Goal: Find contact information: Find contact information

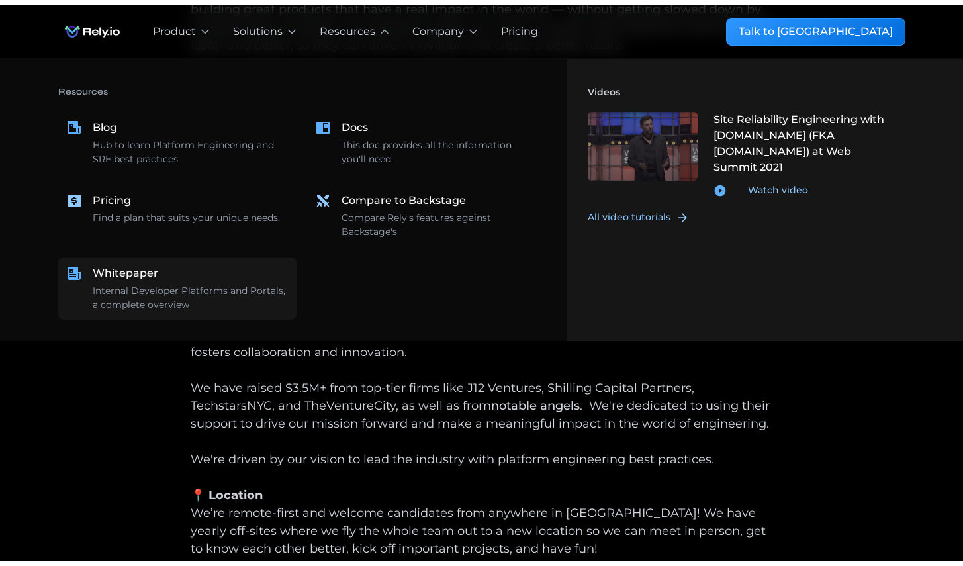
scroll to position [145, 0]
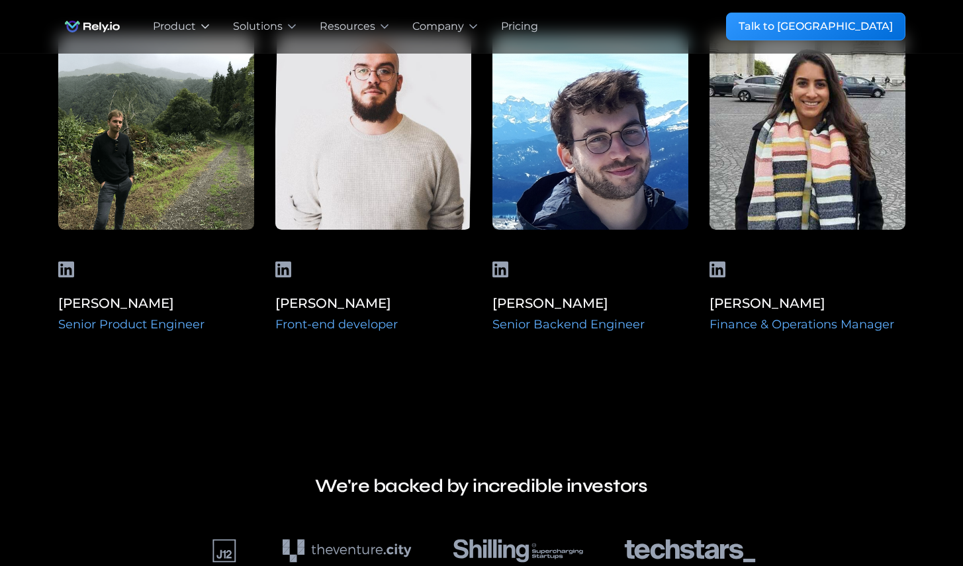
scroll to position [1018, 0]
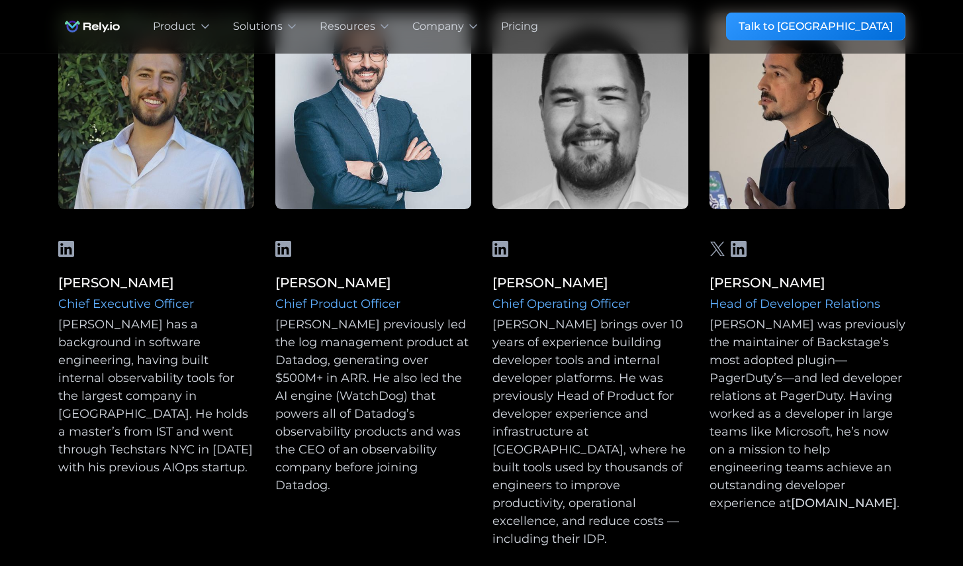
click at [525, 308] on div "Chief Operating Officer" at bounding box center [590, 304] width 196 height 18
copy div "Chief Operating Officer"
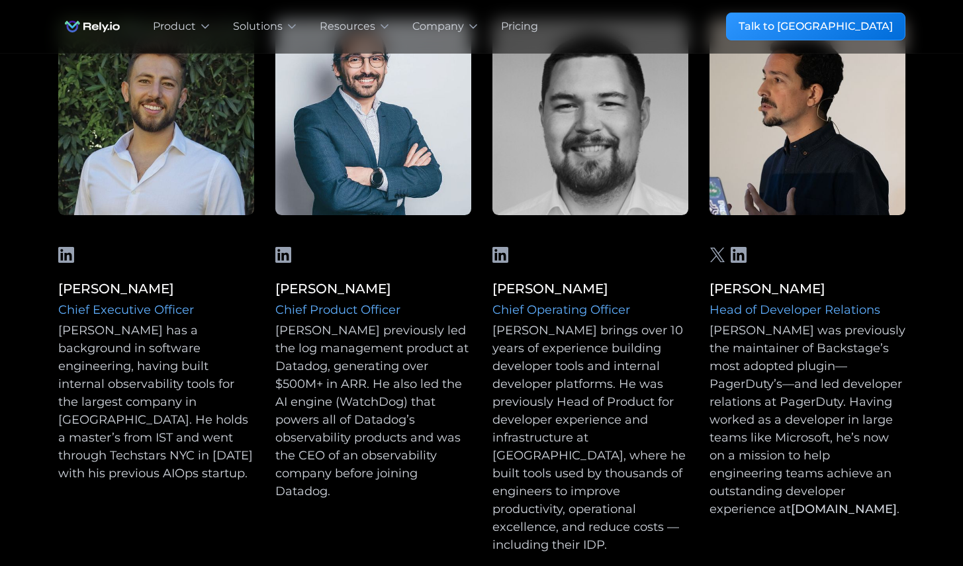
scroll to position [1047, 0]
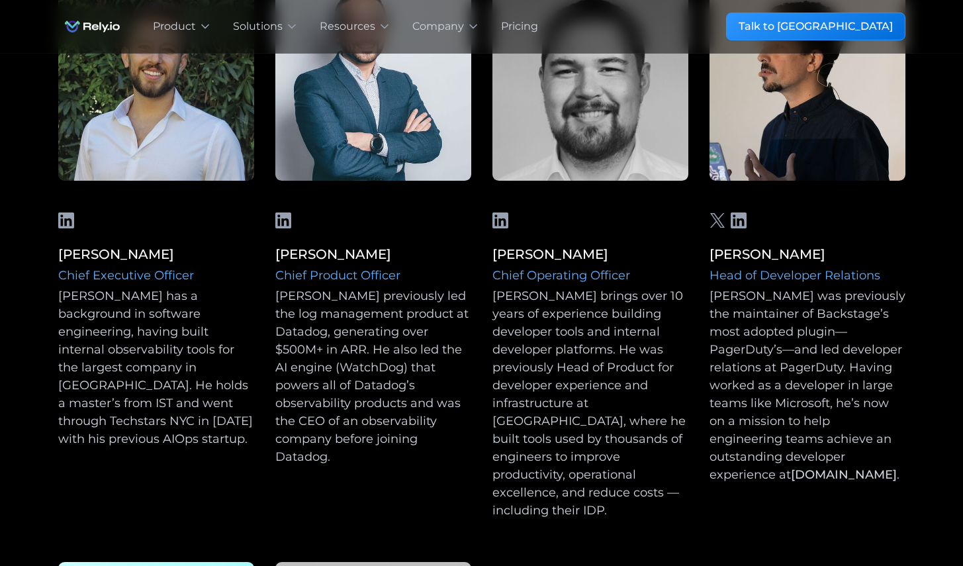
click at [296, 248] on link "[PERSON_NAME]" at bounding box center [333, 254] width 116 height 16
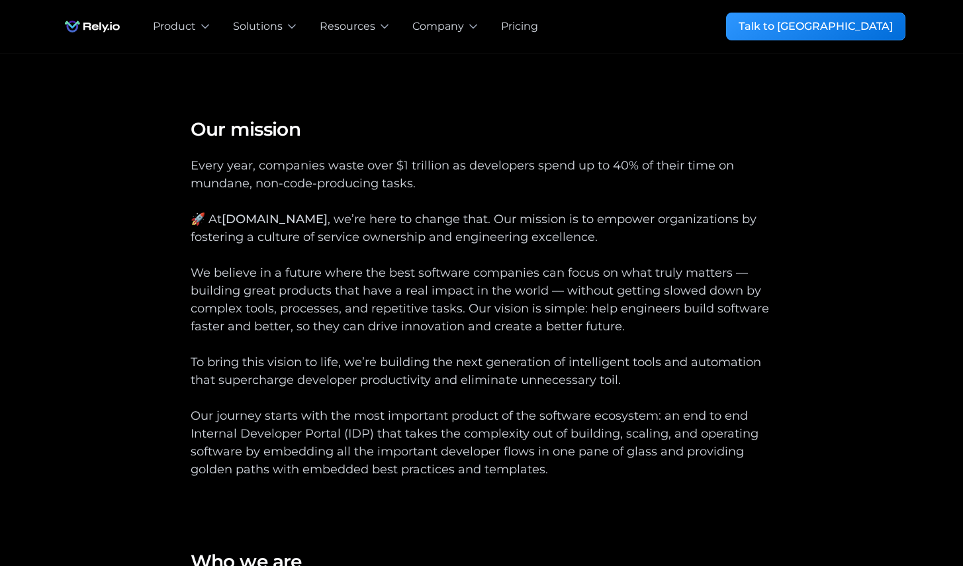
scroll to position [1018, 0]
